Goal: Task Accomplishment & Management: Manage account settings

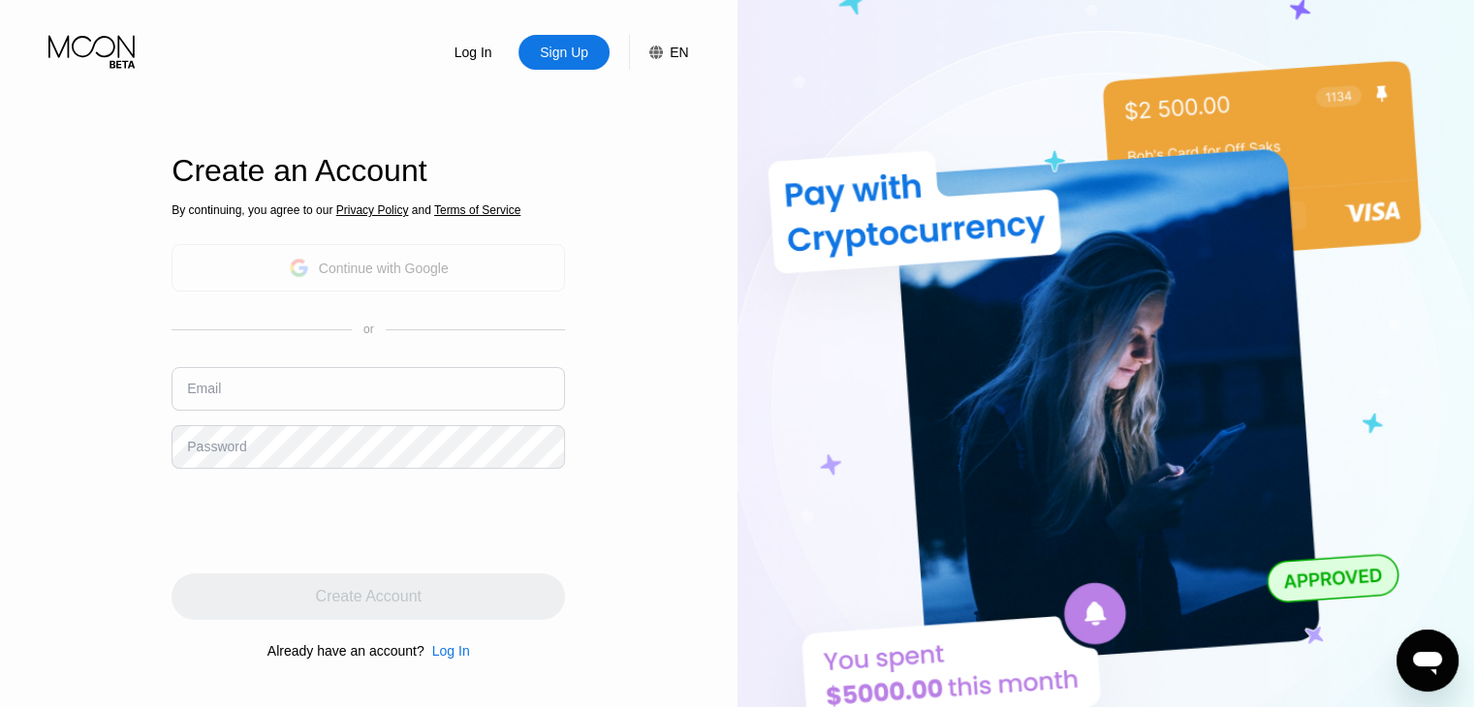
click at [438, 253] on div "Continue with Google" at bounding box center [369, 268] width 160 height 30
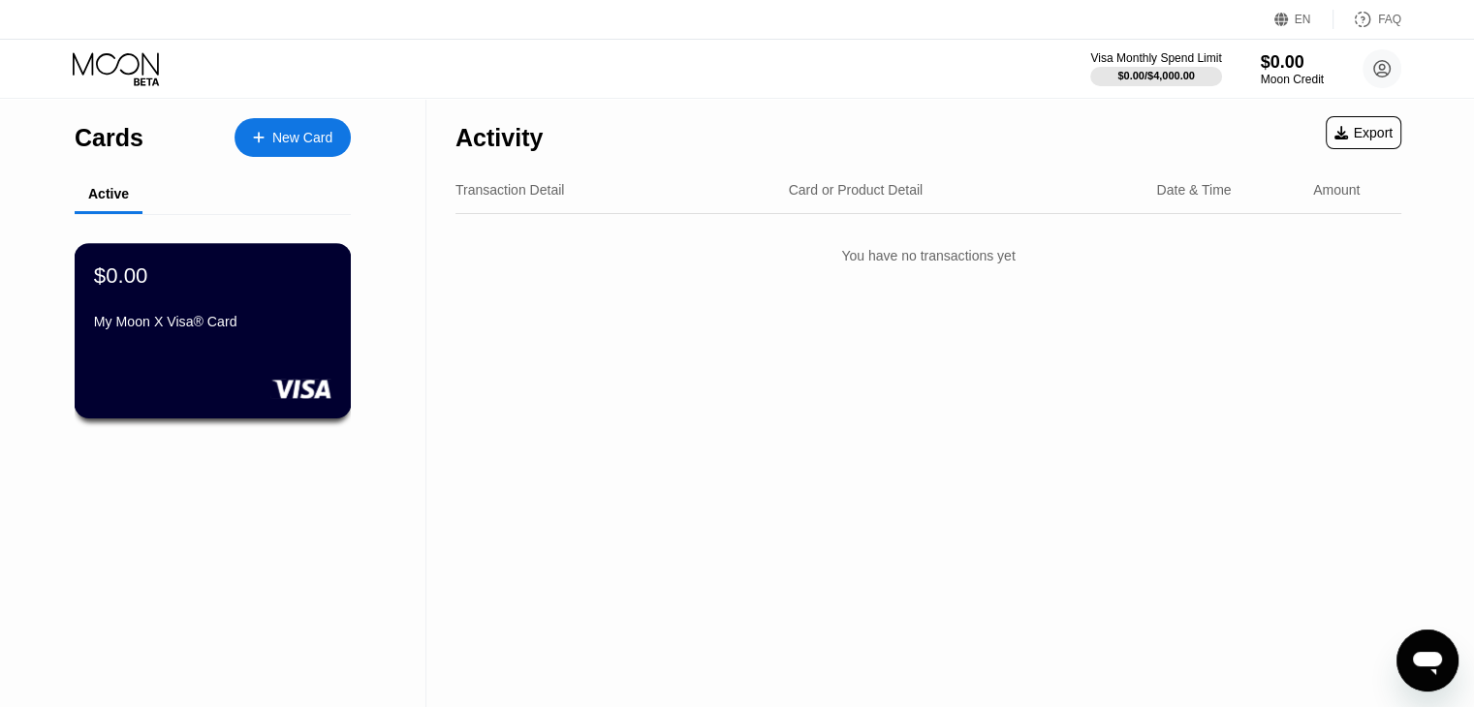
click at [208, 337] on div "My Moon X Visa® Card" at bounding box center [212, 325] width 237 height 23
